Goal: Information Seeking & Learning: Learn about a topic

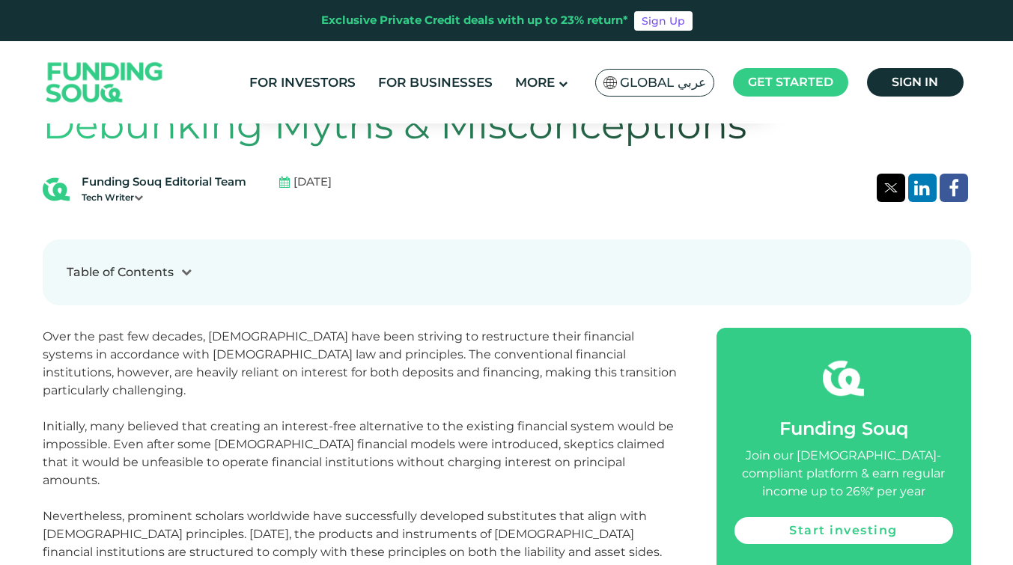
click at [200, 490] on p at bounding box center [363, 499] width 640 height 18
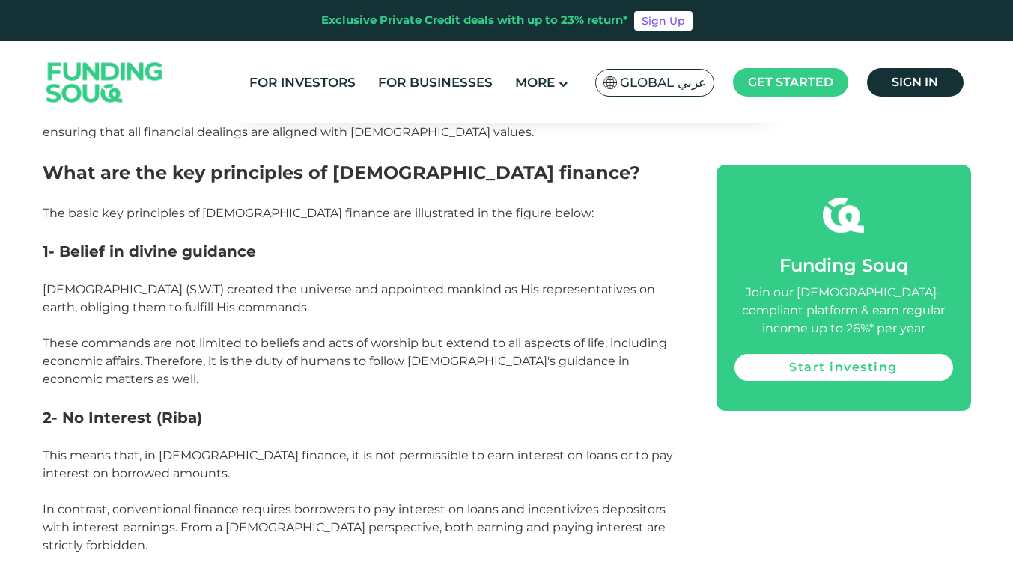
scroll to position [1173, 0]
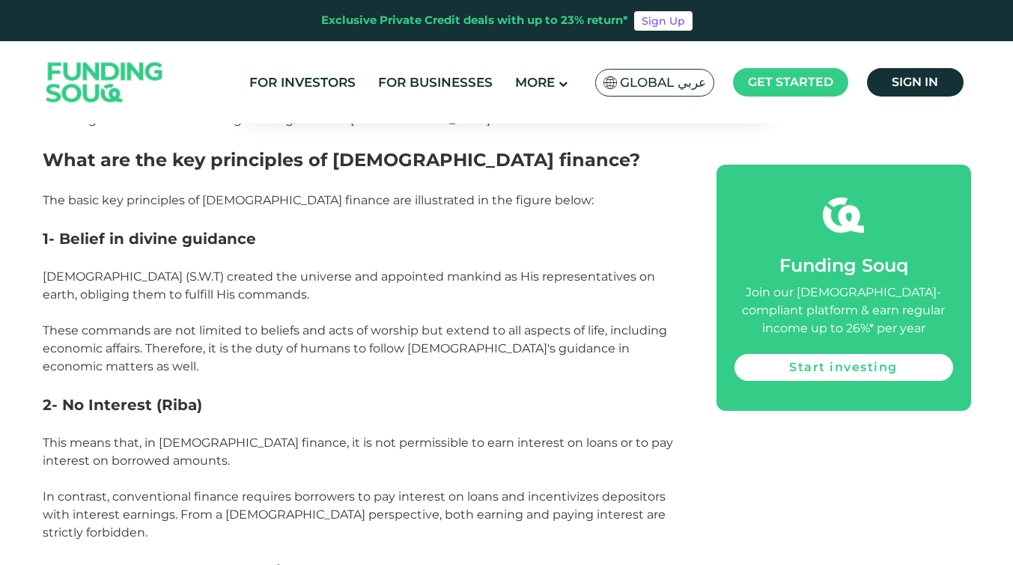
click at [544, 434] on p "This means that, in [DEMOGRAPHIC_DATA] finance, it is not permissible to earn i…" at bounding box center [363, 452] width 640 height 36
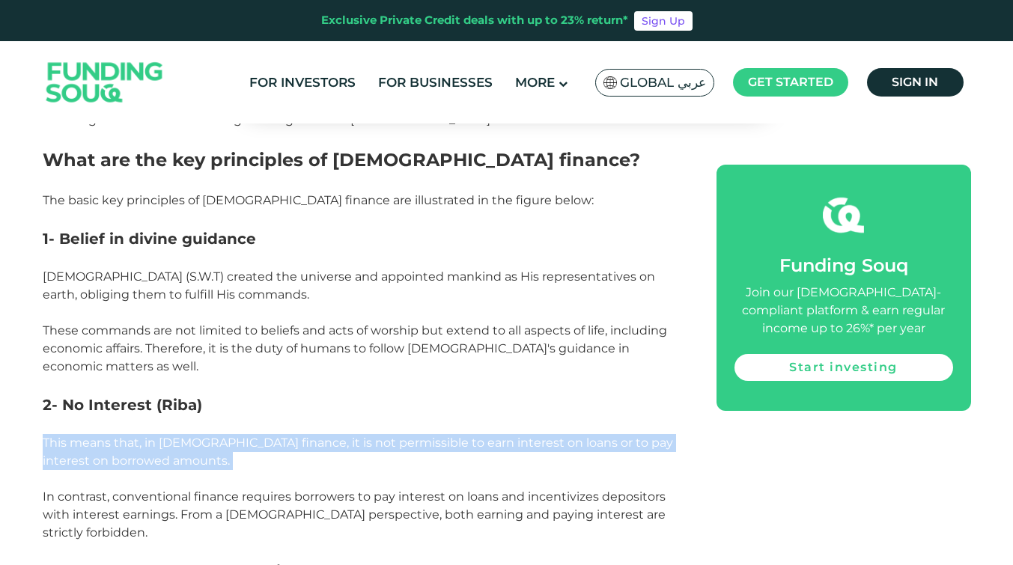
click at [544, 434] on p "This means that, in [DEMOGRAPHIC_DATA] finance, it is not permissible to earn i…" at bounding box center [363, 452] width 640 height 36
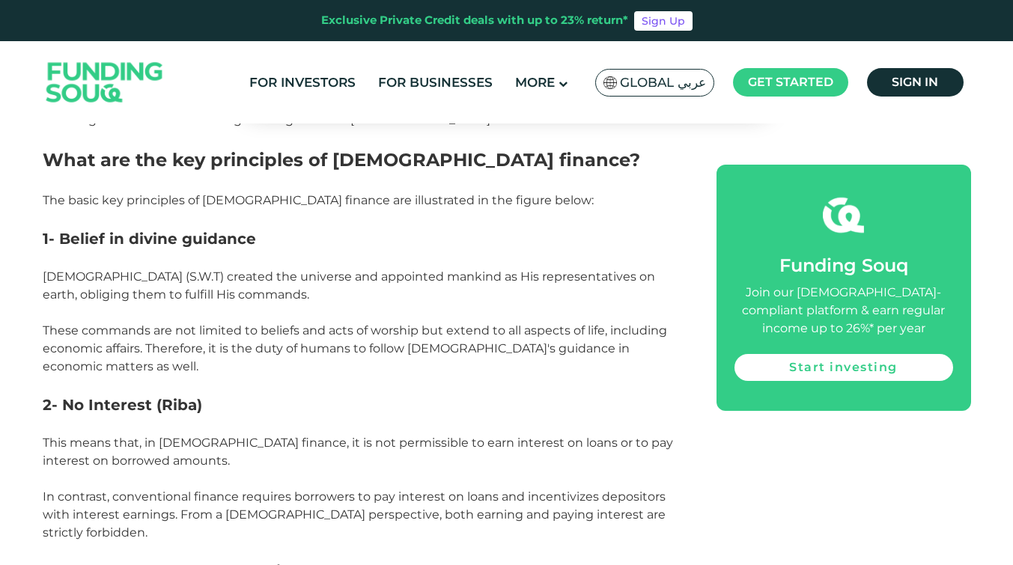
click at [544, 434] on p "This means that, in [DEMOGRAPHIC_DATA] finance, it is not permissible to earn i…" at bounding box center [363, 452] width 640 height 36
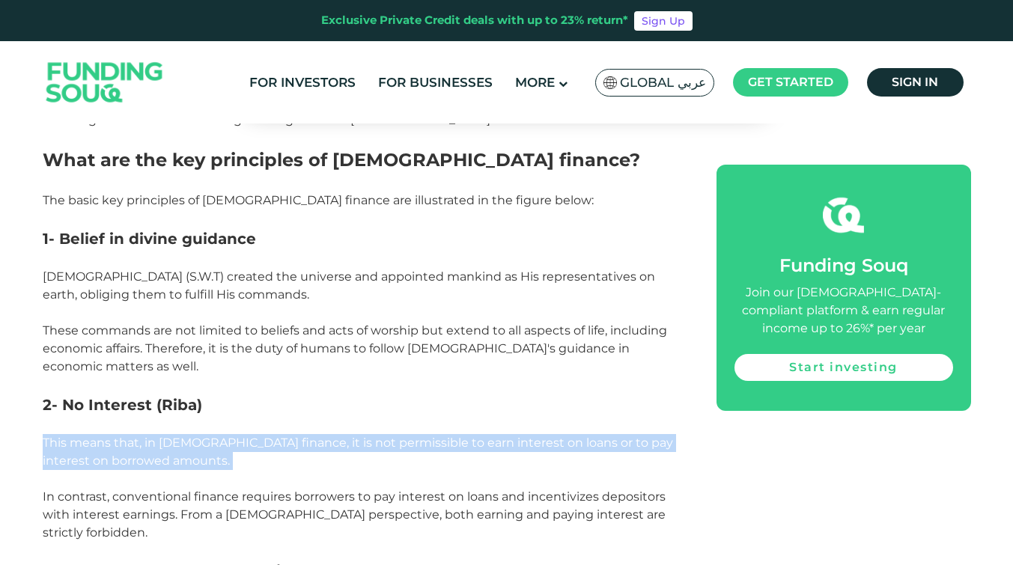
click at [544, 434] on p "This means that, in [DEMOGRAPHIC_DATA] finance, it is not permissible to earn i…" at bounding box center [363, 452] width 640 height 36
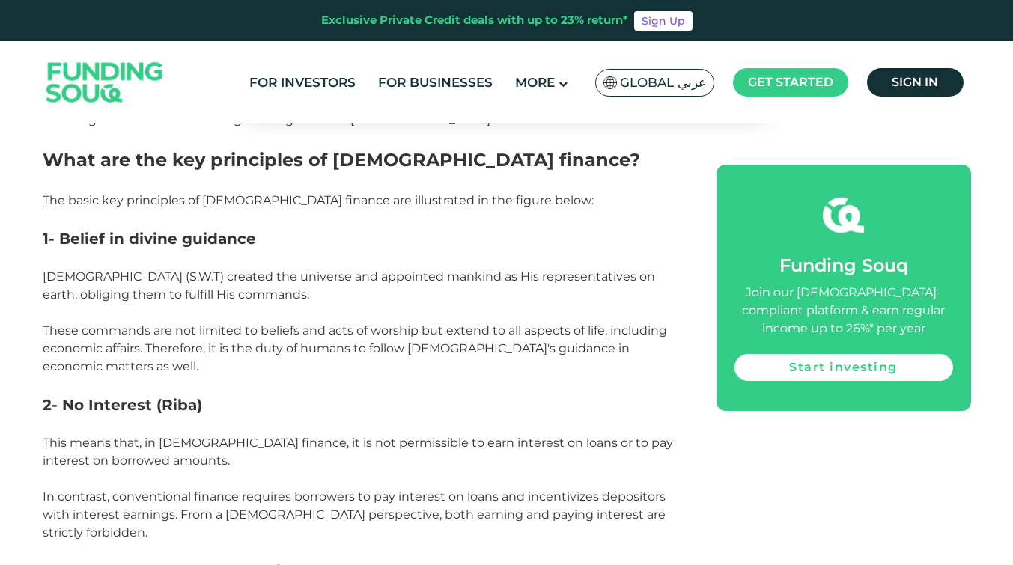
click at [544, 434] on p "This means that, in [DEMOGRAPHIC_DATA] finance, it is not permissible to earn i…" at bounding box center [363, 452] width 640 height 36
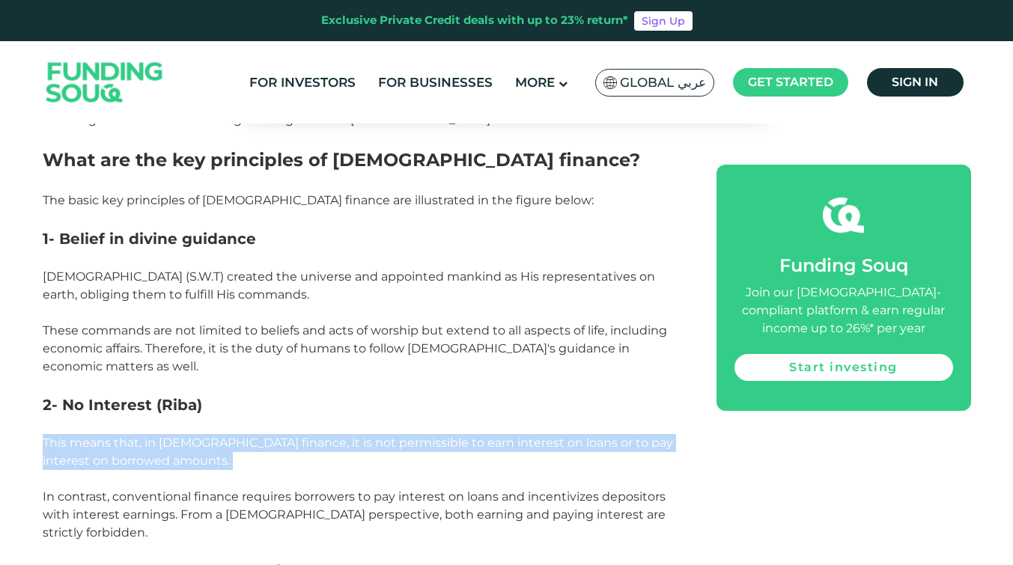
click at [544, 434] on p "This means that, in [DEMOGRAPHIC_DATA] finance, it is not permissible to earn i…" at bounding box center [363, 452] width 640 height 36
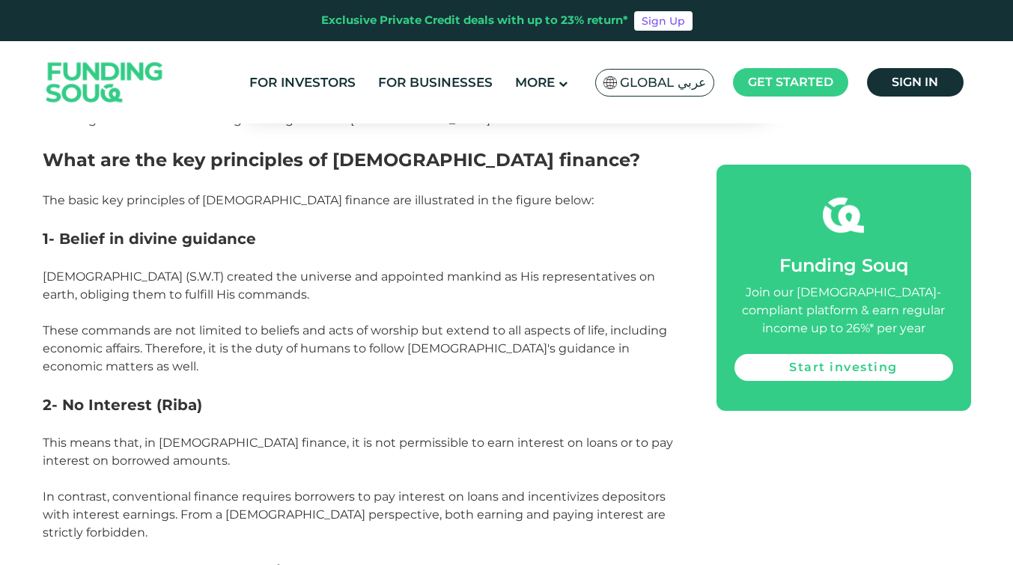
click at [544, 434] on p "This means that, in [DEMOGRAPHIC_DATA] finance, it is not permissible to earn i…" at bounding box center [363, 452] width 640 height 36
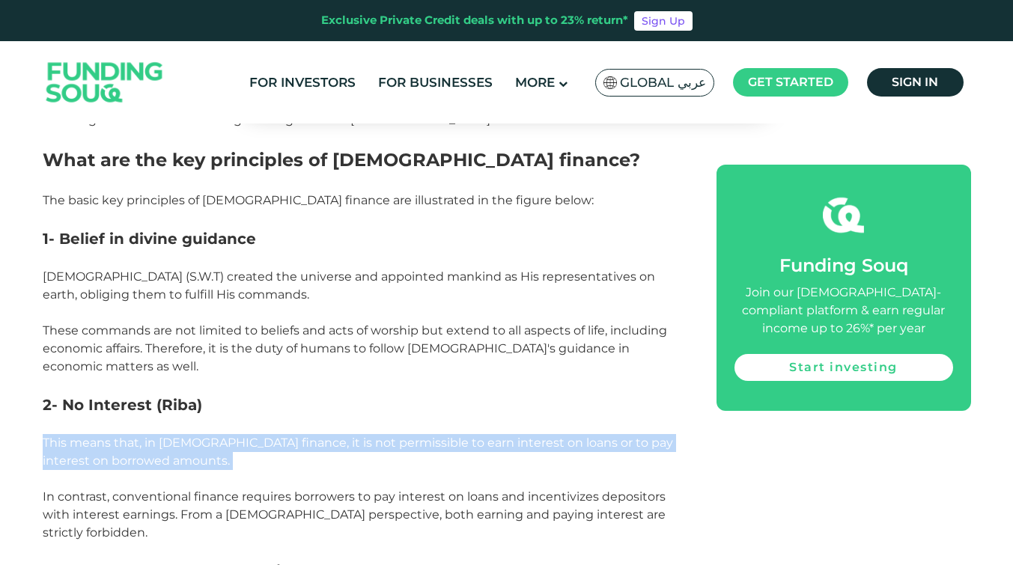
click at [544, 490] on span "In contrast, conventional finance requires borrowers to pay interest on loans a…" at bounding box center [354, 515] width 623 height 50
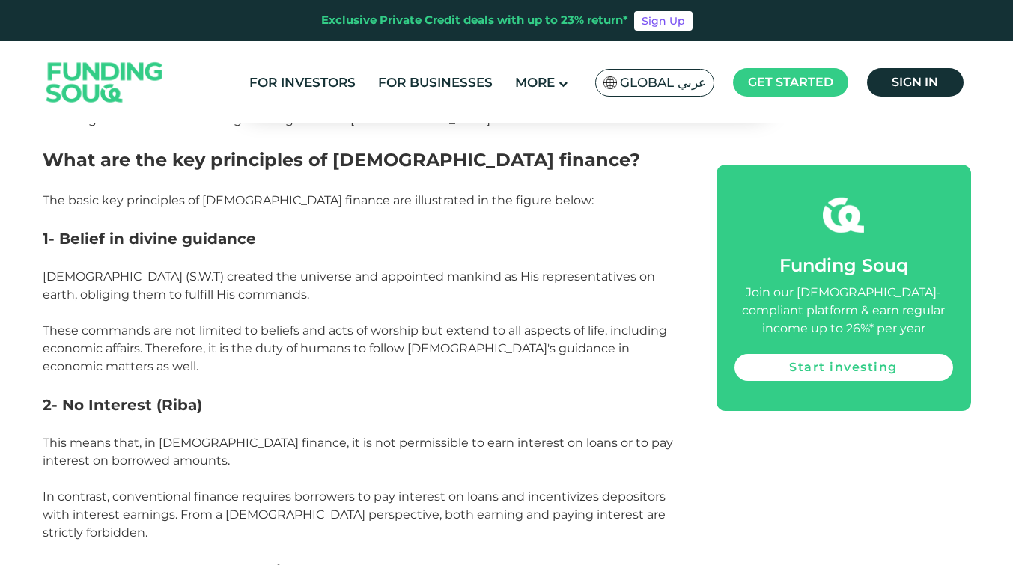
click at [544, 490] on span "In contrast, conventional finance requires borrowers to pay interest on loans a…" at bounding box center [354, 515] width 623 height 50
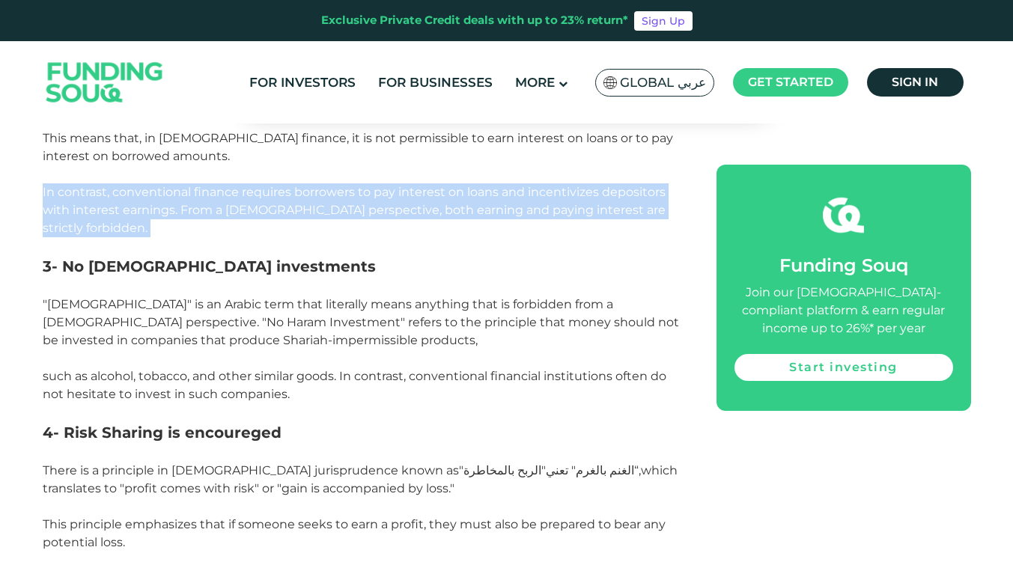
scroll to position [1579, 0]
